Goal: Obtain resource: Obtain resource

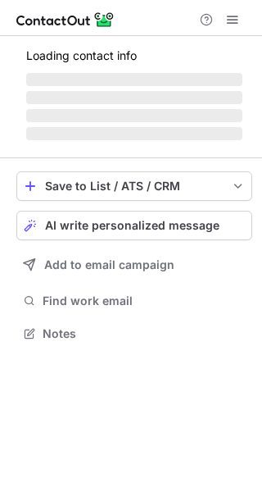
scroll to position [343, 262]
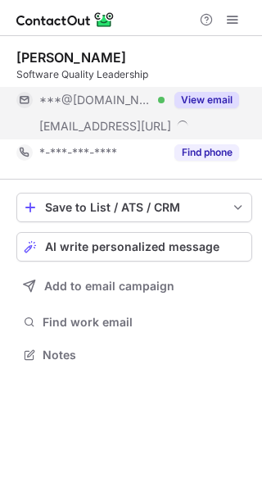
click at [208, 104] on button "View email" at bounding box center [207, 100] width 65 height 16
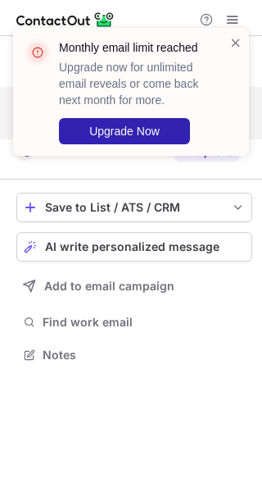
click at [208, 103] on p "Upgrade now for unlimited email reveals or come back next month for more." at bounding box center [134, 83] width 151 height 49
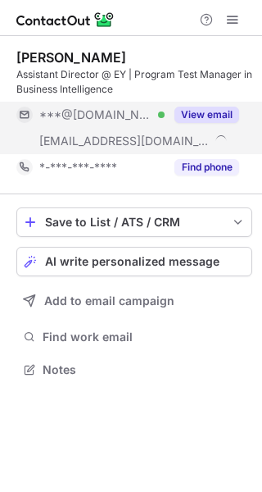
scroll to position [358, 262]
click at [223, 106] on div "View email" at bounding box center [202, 115] width 75 height 26
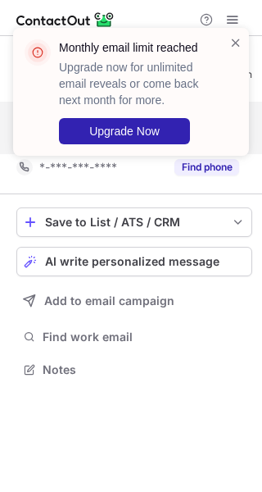
click at [223, 107] on div "Monthly email limit reached Upgrade now for unlimited email reveals or come bac…" at bounding box center [142, 91] width 166 height 105
